Goal: Transaction & Acquisition: Obtain resource

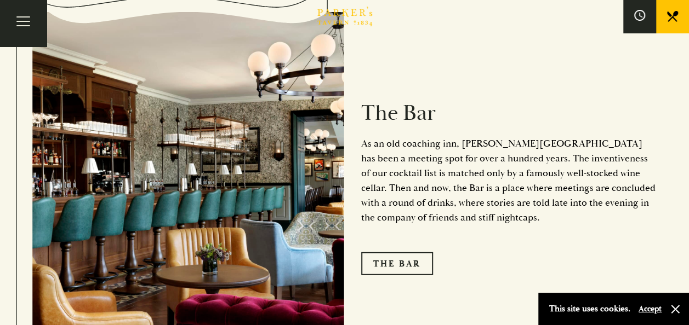
scroll to position [1293, 0]
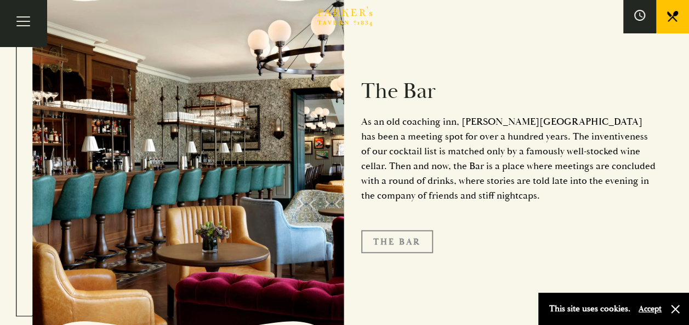
click at [386, 231] on link "The Bar" at bounding box center [397, 242] width 72 height 23
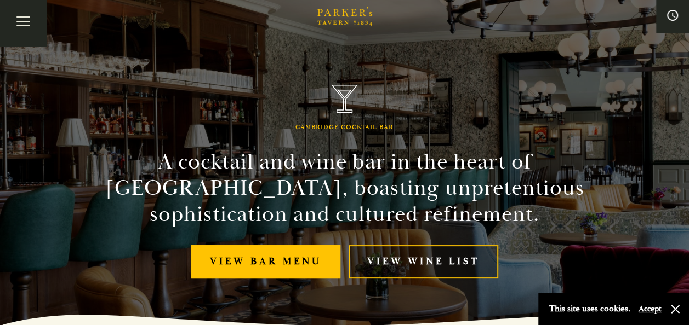
click at [383, 255] on link "View Wine List" at bounding box center [423, 261] width 150 height 33
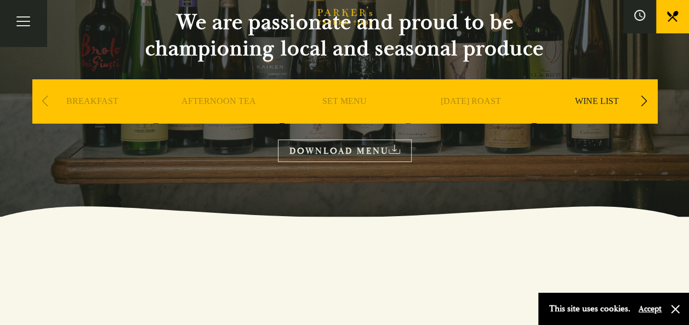
scroll to position [73, 0]
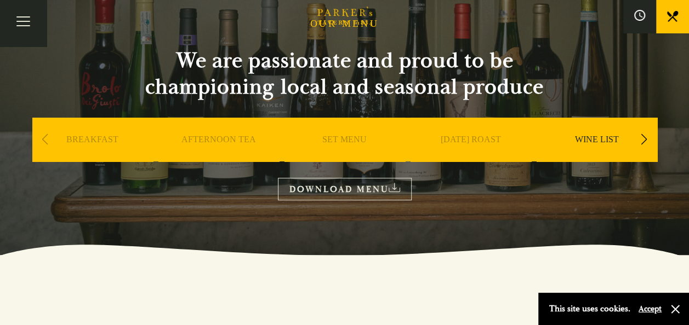
click at [598, 137] on link "WINE LIST" at bounding box center [597, 156] width 44 height 44
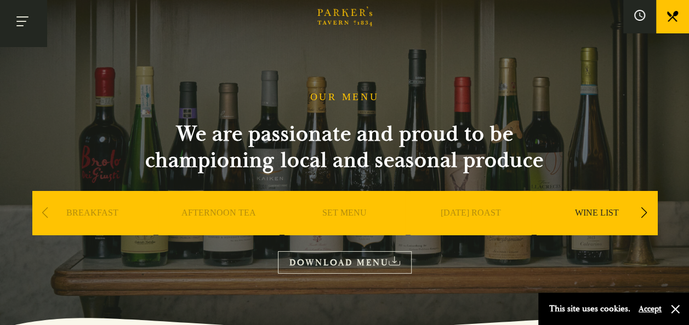
click at [23, 20] on button "Toggle navigation" at bounding box center [23, 23] width 47 height 47
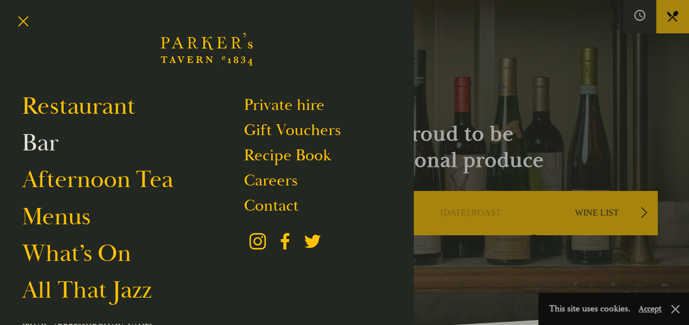
click at [45, 144] on link "Bar" at bounding box center [40, 143] width 37 height 31
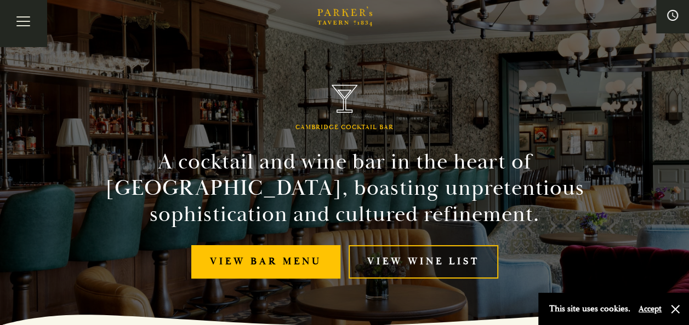
click at [394, 267] on link "View Wine List" at bounding box center [423, 261] width 150 height 33
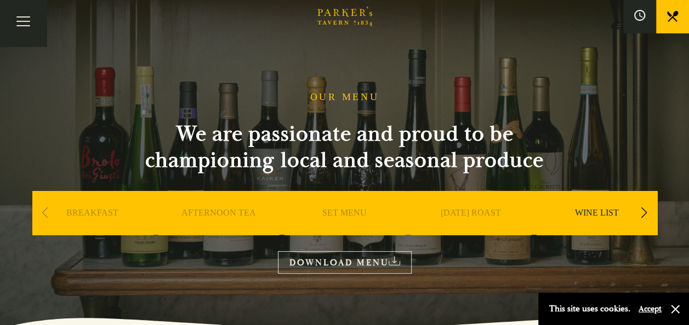
drag, startPoint x: 0, startPoint y: 0, endPoint x: 393, endPoint y: 267, distance: 475.3
click at [393, 267] on link "DOWNLOAD MENU" at bounding box center [345, 262] width 134 height 22
click at [25, 23] on button "Toggle navigation" at bounding box center [23, 23] width 47 height 47
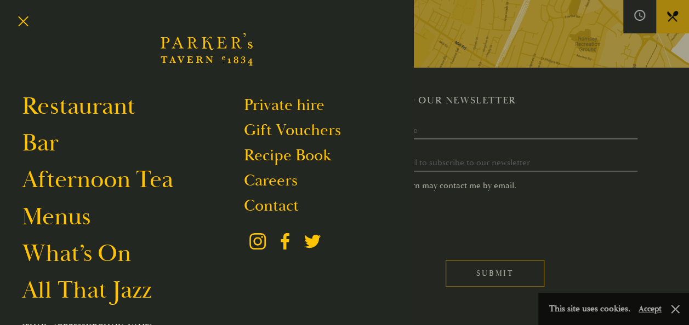
scroll to position [621, 0]
